Goal: Information Seeking & Learning: Find specific page/section

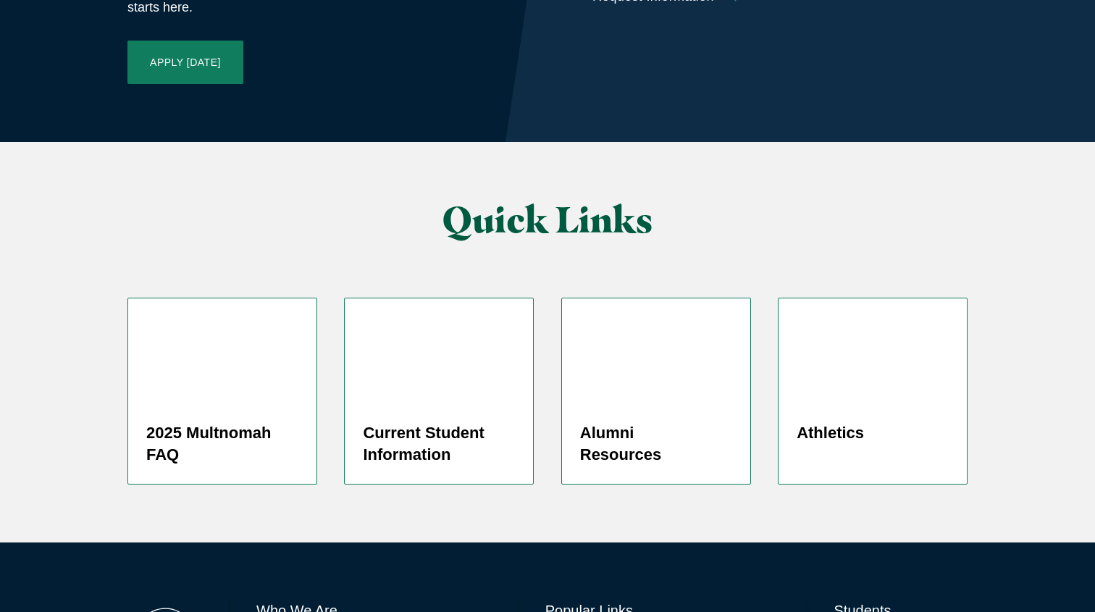
scroll to position [3492, 0]
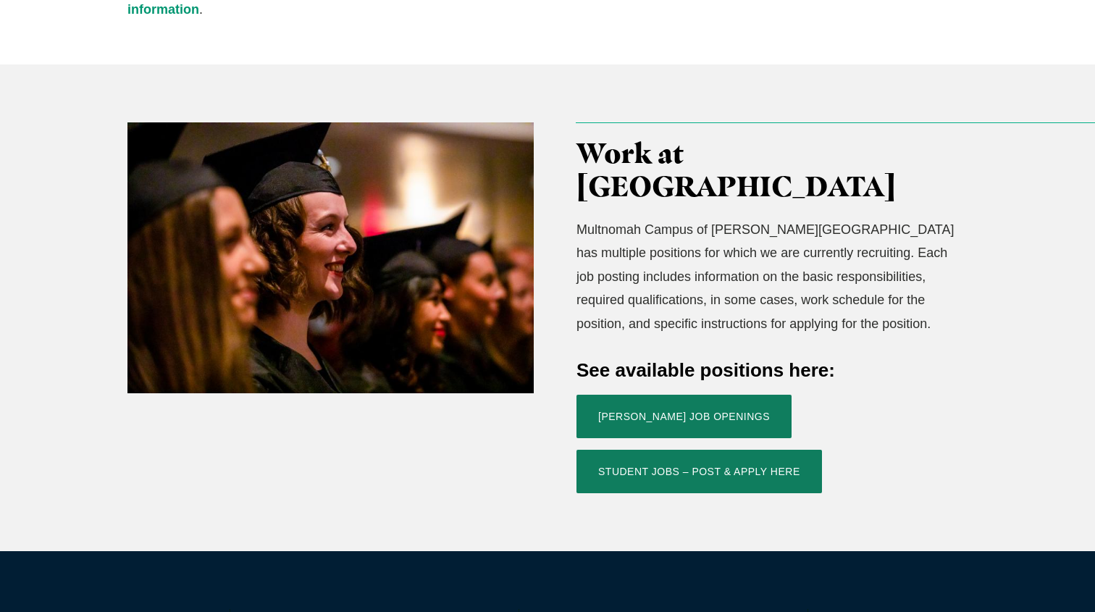
scroll to position [387, 0]
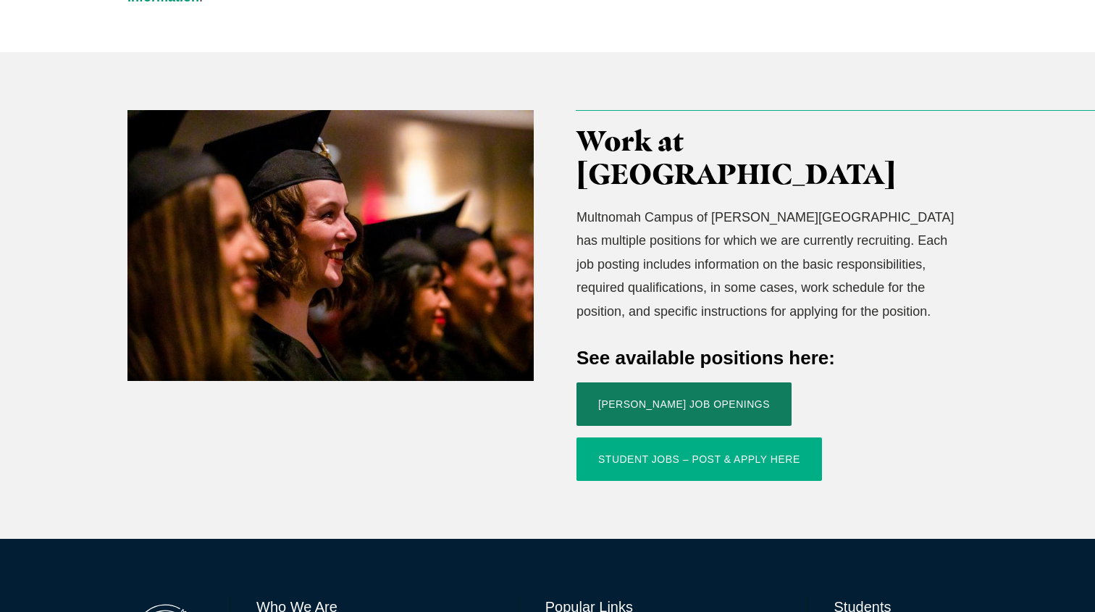
click at [634, 437] on link "Student Jobs – Post & Apply Here" at bounding box center [698, 458] width 245 height 43
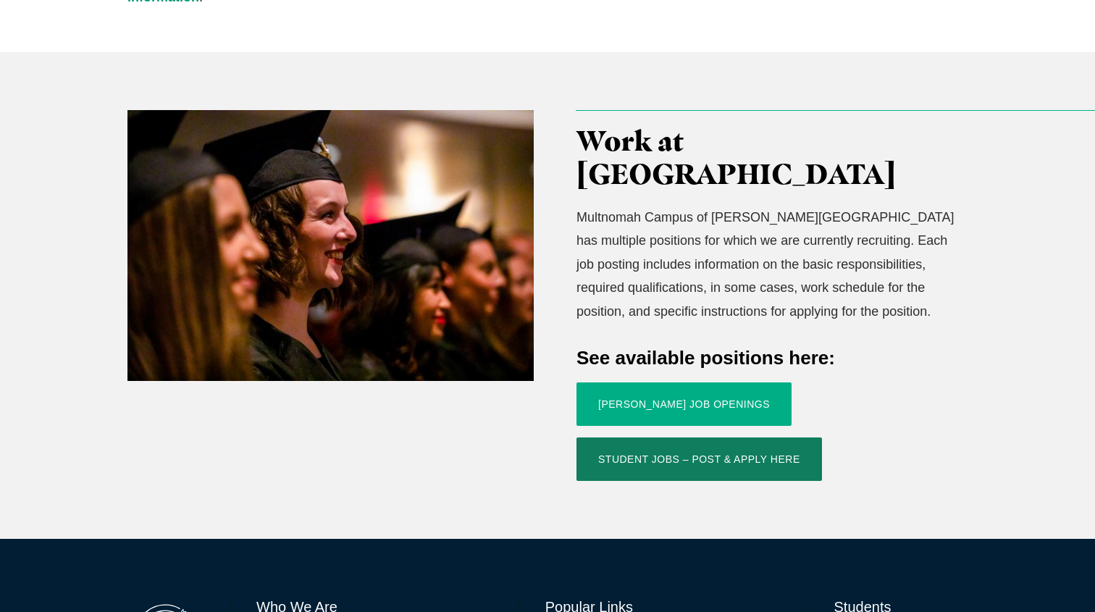
click at [655, 382] on link "[PERSON_NAME] Job Openings" at bounding box center [683, 403] width 215 height 43
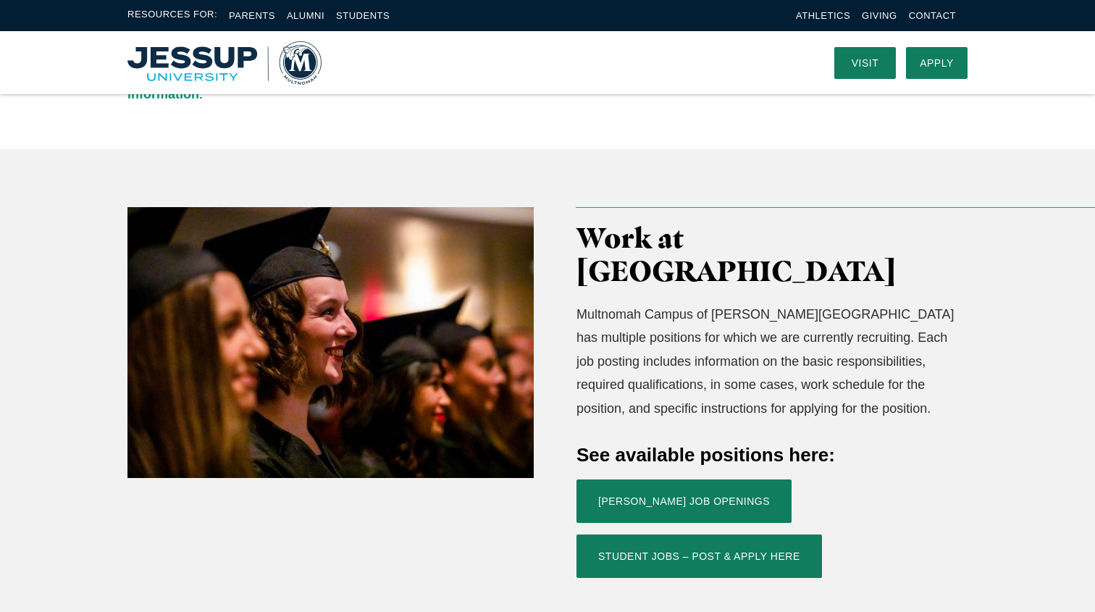
scroll to position [285, 0]
